Goal: Browse casually: Explore the website without a specific task or goal

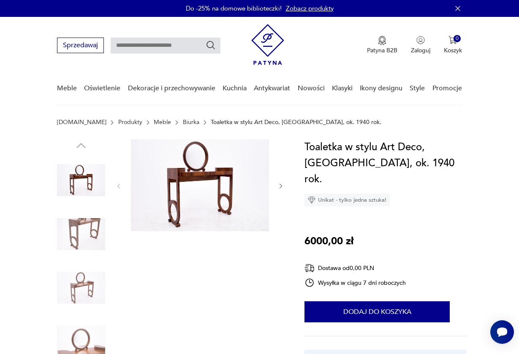
click at [220, 175] on img at bounding box center [200, 185] width 138 height 92
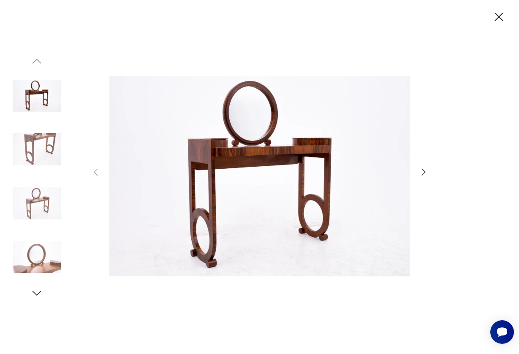
click at [40, 138] on img at bounding box center [37, 149] width 48 height 48
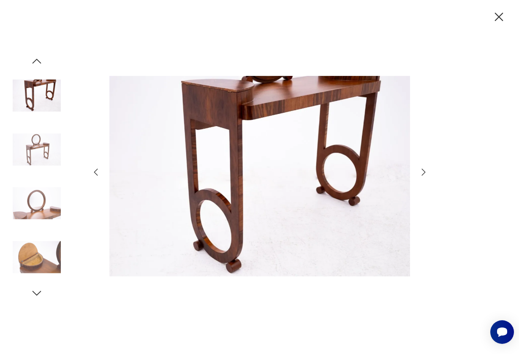
click at [37, 164] on img at bounding box center [37, 149] width 48 height 48
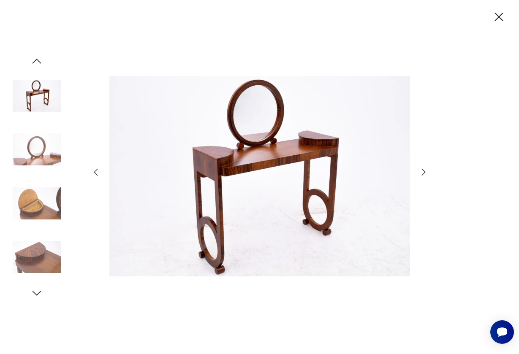
click at [37, 160] on img at bounding box center [37, 149] width 48 height 48
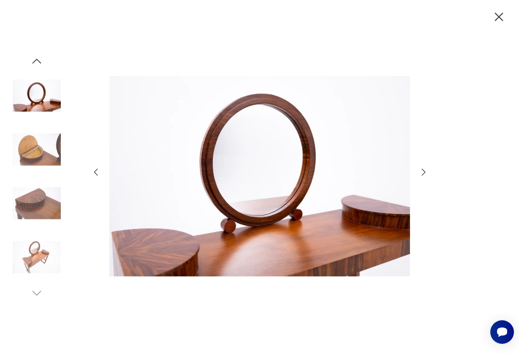
click at [36, 170] on img at bounding box center [37, 149] width 48 height 48
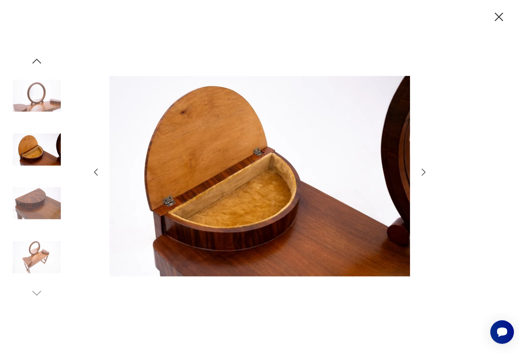
click at [38, 250] on img at bounding box center [37, 257] width 48 height 48
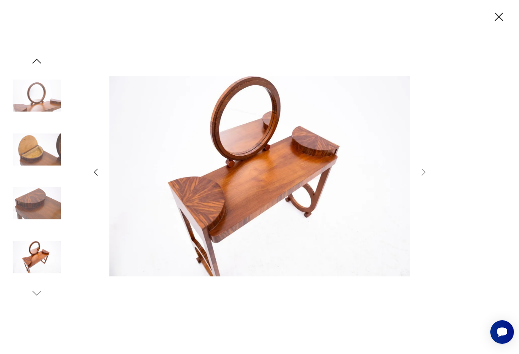
click at [46, 93] on img at bounding box center [37, 96] width 48 height 48
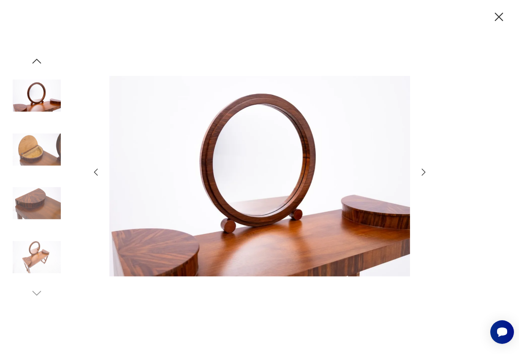
click at [38, 60] on icon "button" at bounding box center [36, 61] width 13 height 13
